Goal: Transaction & Acquisition: Purchase product/service

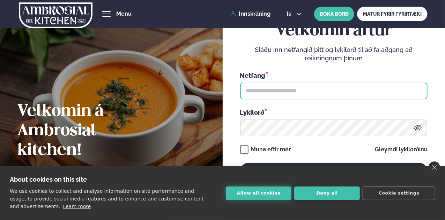
type input "**********"
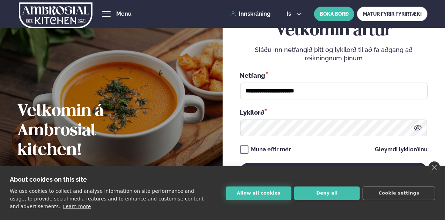
click at [278, 194] on button "Allow all cookies" at bounding box center [259, 194] width 66 height 14
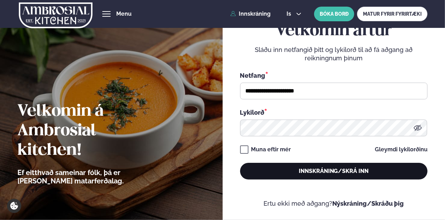
click at [296, 173] on button "Innskráning/Skrá inn" at bounding box center [333, 171] width 187 height 17
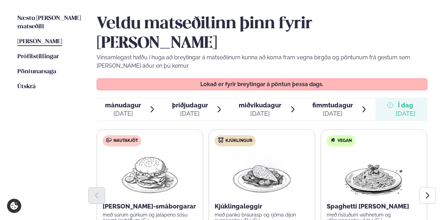
scroll to position [160, 0]
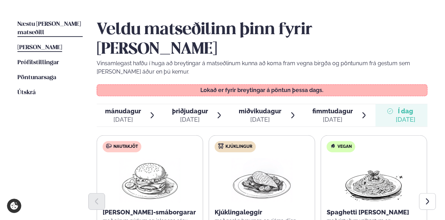
click at [71, 27] on span "Næstu [PERSON_NAME] matseðill" at bounding box center [49, 28] width 64 height 14
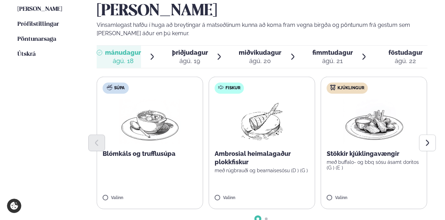
scroll to position [200, 0]
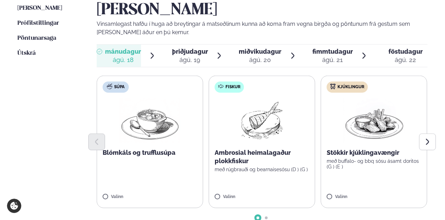
click at [264, 134] on div at bounding box center [262, 142] width 331 height 17
click at [254, 167] on p "með rúgbrauði og bearnaisesósu (D ) (G )" at bounding box center [262, 170] width 95 height 6
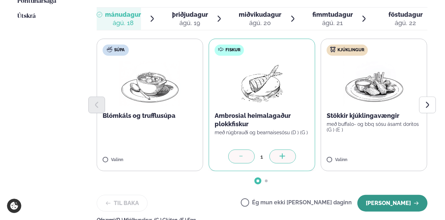
click at [383, 195] on button "[PERSON_NAME]" at bounding box center [392, 203] width 70 height 17
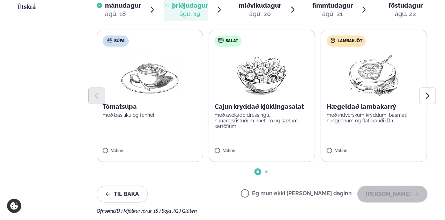
scroll to position [247, 0]
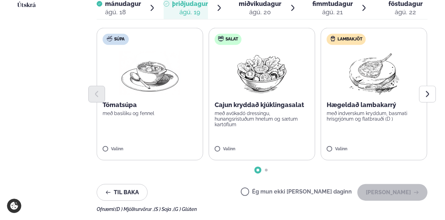
click at [287, 184] on div "Ég mun ekki [PERSON_NAME] daginn [PERSON_NAME]" at bounding box center [334, 192] width 187 height 17
click at [295, 184] on div "Ég mun ekki [PERSON_NAME] daginn [PERSON_NAME]" at bounding box center [334, 192] width 187 height 17
click at [378, 184] on button "[PERSON_NAME]" at bounding box center [392, 192] width 70 height 17
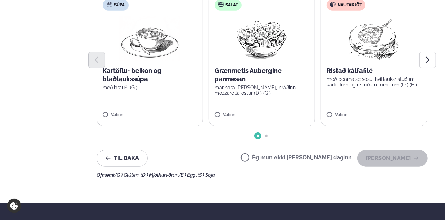
scroll to position [285, 0]
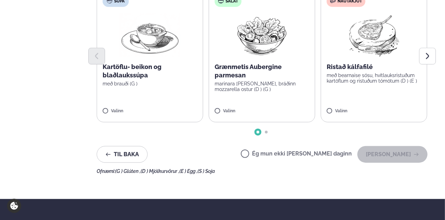
click at [268, 146] on div "Ég mun ekki [PERSON_NAME] daginn [PERSON_NAME]" at bounding box center [334, 154] width 187 height 17
click at [267, 151] on label "Ég mun ekki [PERSON_NAME] daginn" at bounding box center [296, 154] width 111 height 7
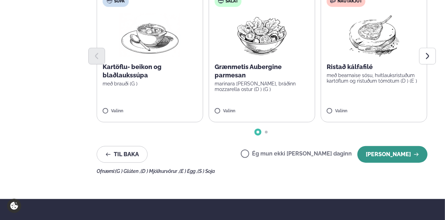
click at [386, 146] on button "[PERSON_NAME]" at bounding box center [392, 154] width 70 height 17
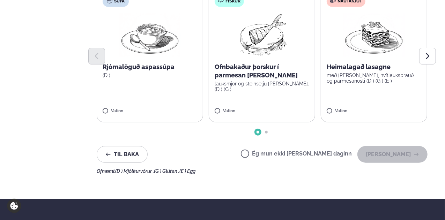
click at [268, 151] on label "Ég mun ekki [PERSON_NAME] daginn" at bounding box center [296, 154] width 111 height 7
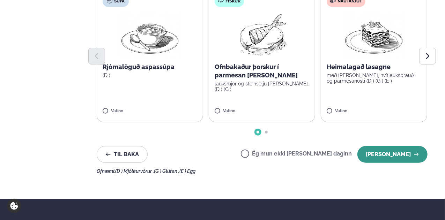
click at [365, 146] on button "[PERSON_NAME]" at bounding box center [392, 154] width 70 height 17
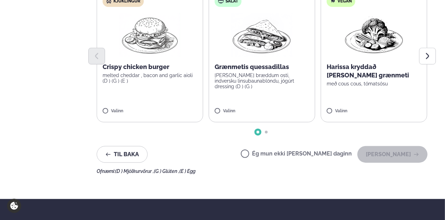
click at [268, 151] on label "Ég mun ekki [PERSON_NAME] daginn" at bounding box center [296, 154] width 111 height 7
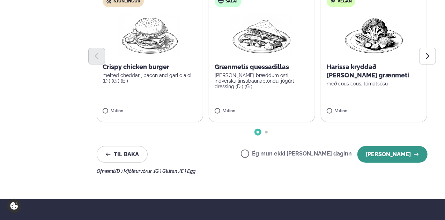
click at [402, 146] on button "[PERSON_NAME]" at bounding box center [392, 154] width 70 height 17
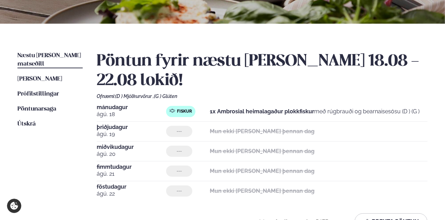
scroll to position [128, 0]
